Goal: Information Seeking & Learning: Compare options

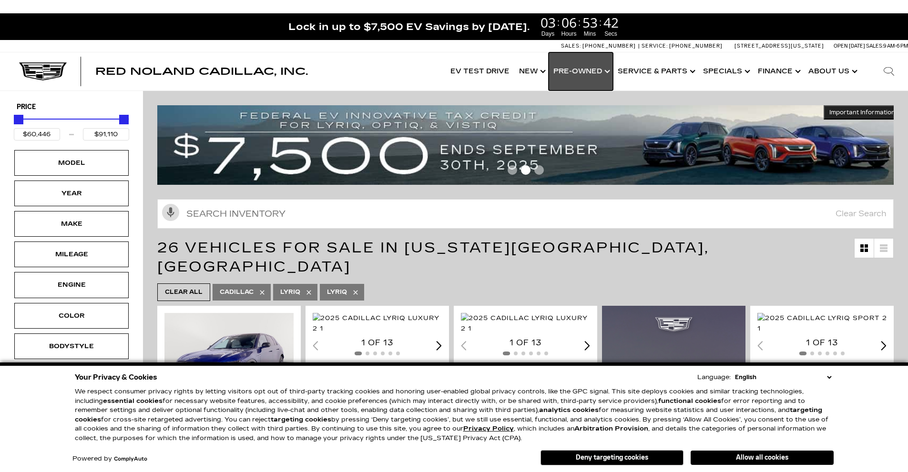
click at [609, 72] on link "Show Pre-Owned" at bounding box center [580, 71] width 64 height 38
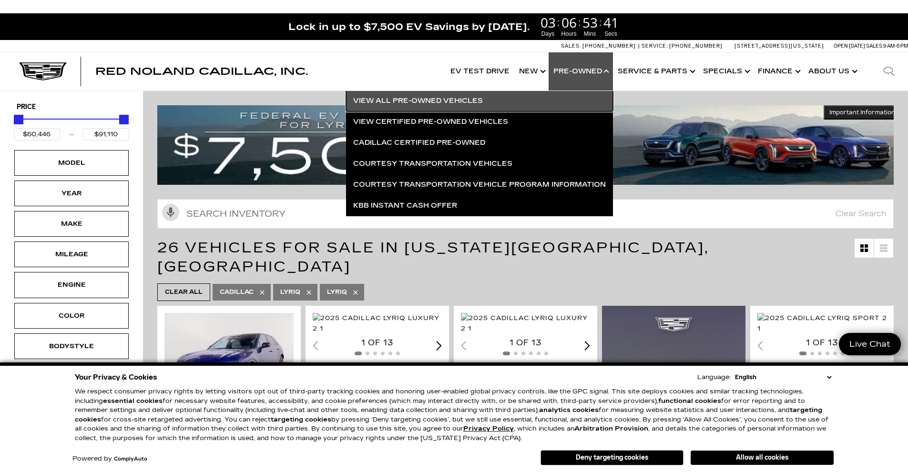
click at [442, 103] on link "View All Pre-Owned Vehicles" at bounding box center [479, 101] width 267 height 21
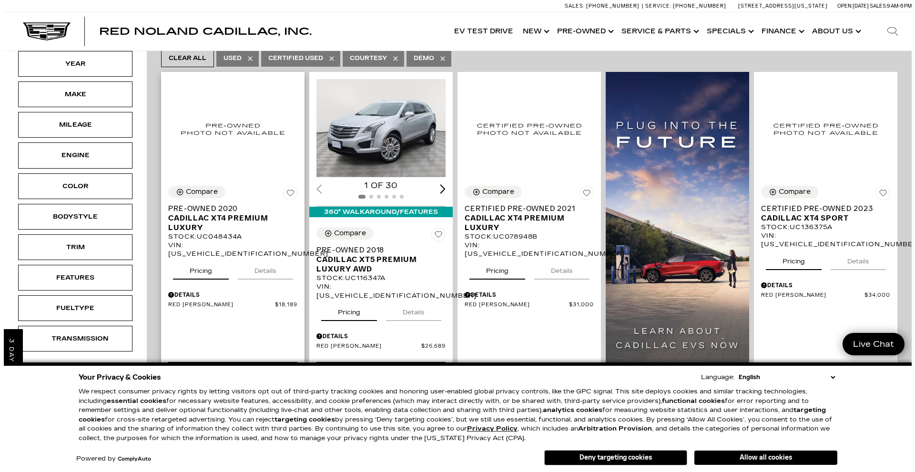
scroll to position [143, 0]
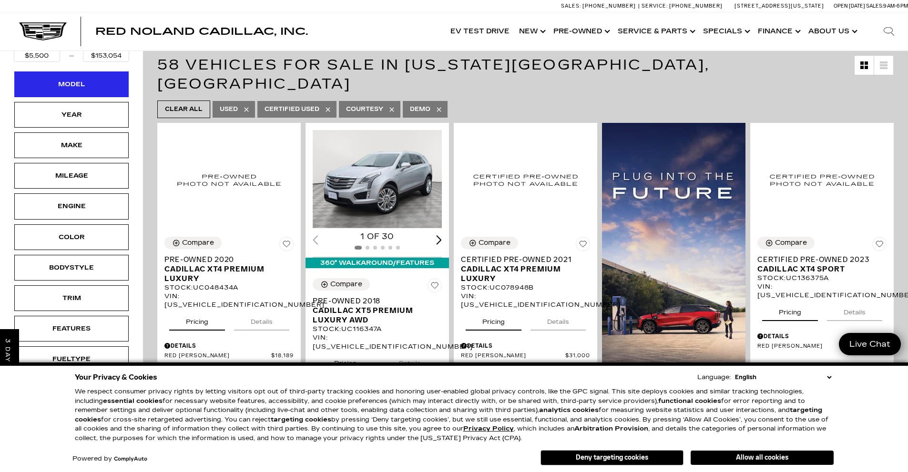
click at [117, 87] on div "Model" at bounding box center [71, 84] width 114 height 26
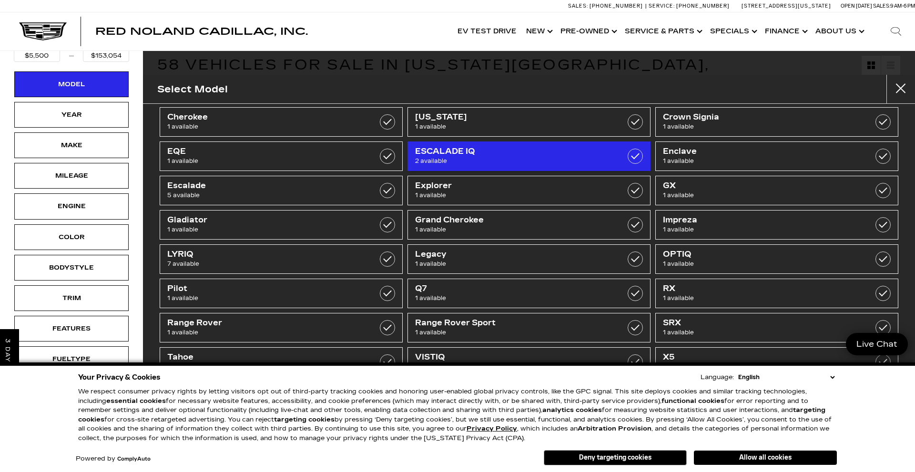
scroll to position [0, 0]
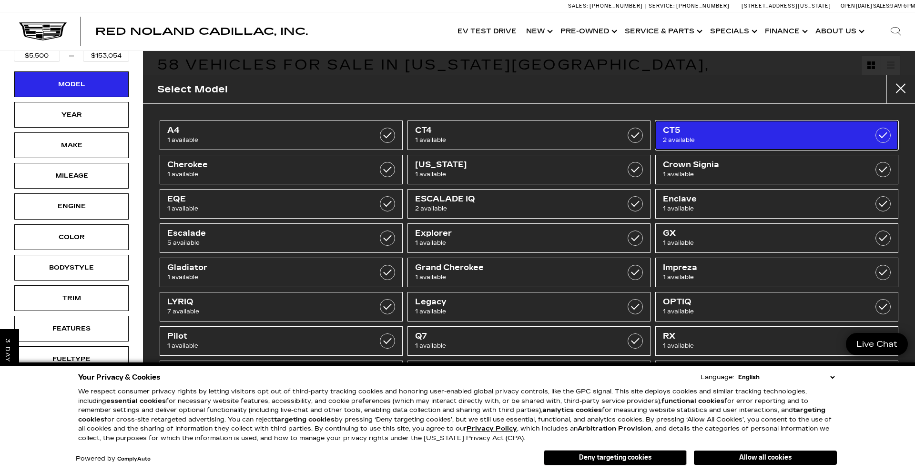
click at [722, 140] on span "2 available" at bounding box center [759, 140] width 193 height 10
type input "$51,298"
type input "$59,774"
checkbox input "true"
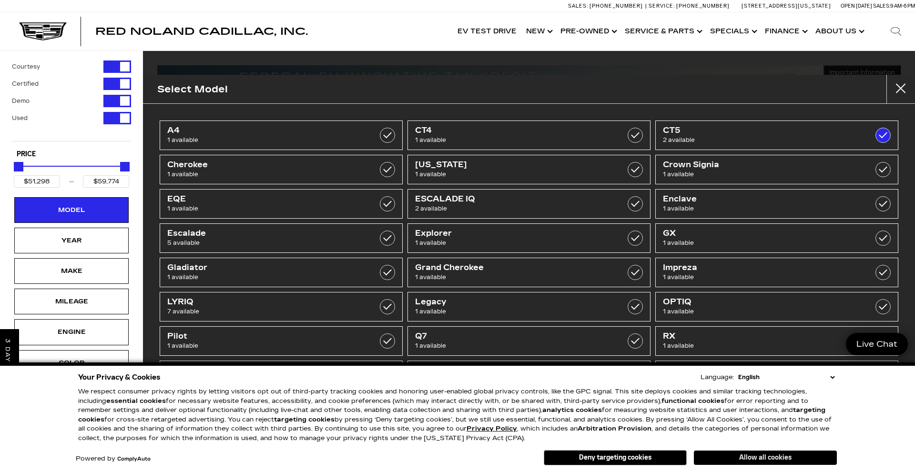
click at [756, 460] on button "Allow all cookies" at bounding box center [765, 458] width 143 height 14
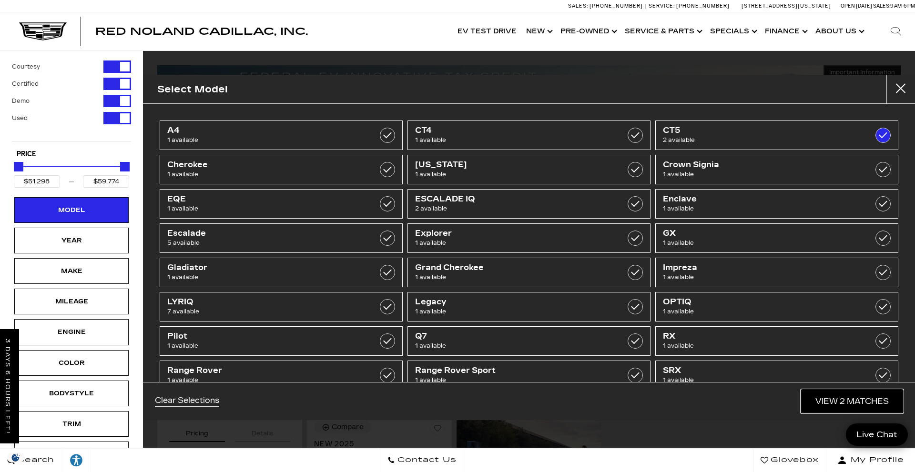
click at [860, 400] on link "View 2 Matches" at bounding box center [852, 401] width 102 height 23
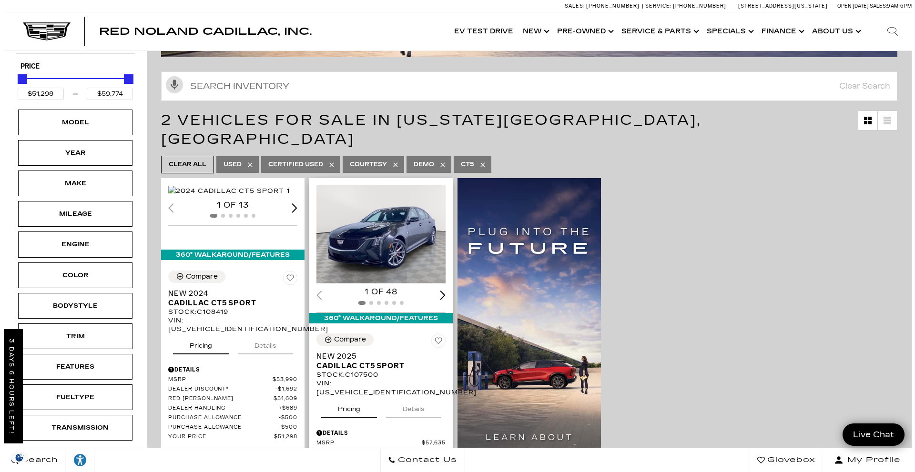
scroll to position [143, 0]
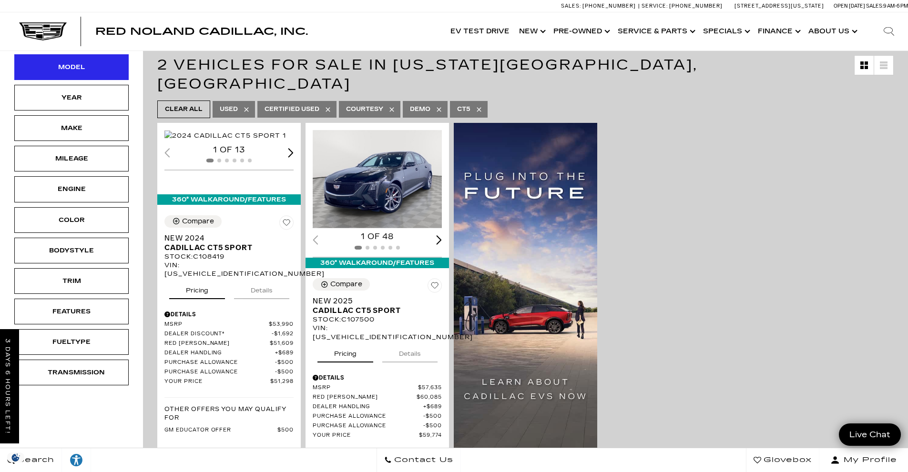
click at [97, 72] on div "Model" at bounding box center [71, 67] width 114 height 26
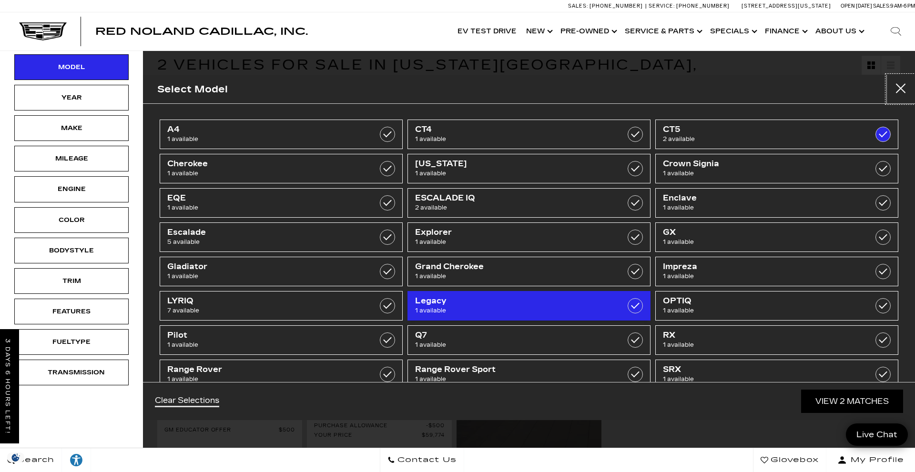
scroll to position [0, 0]
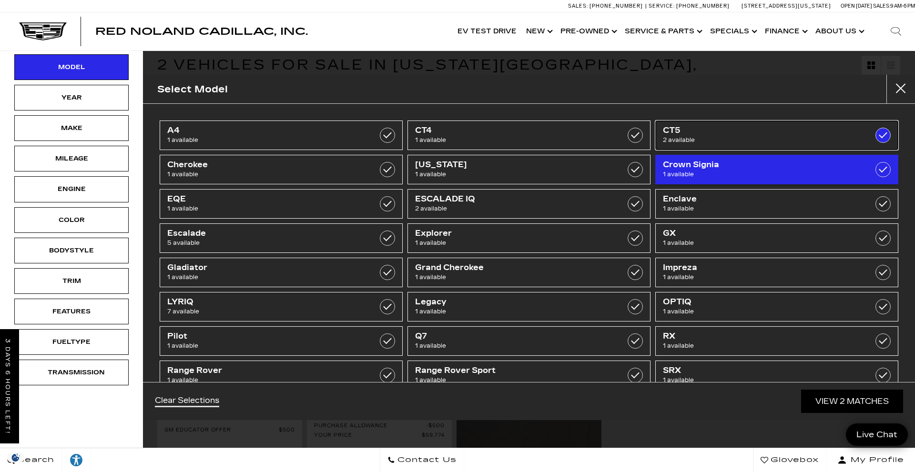
drag, startPoint x: 872, startPoint y: 134, endPoint x: 743, endPoint y: 157, distance: 131.5
click at [875, 134] on label at bounding box center [882, 135] width 15 height 15
type input "$5,500"
type input "$153,054"
checkbox input "false"
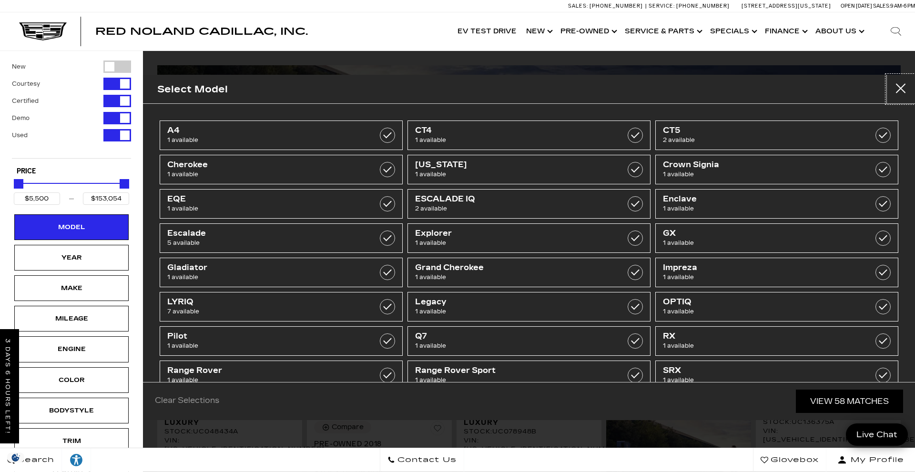
click at [895, 88] on button "Close" at bounding box center [900, 89] width 29 height 29
